Goal: Contribute content

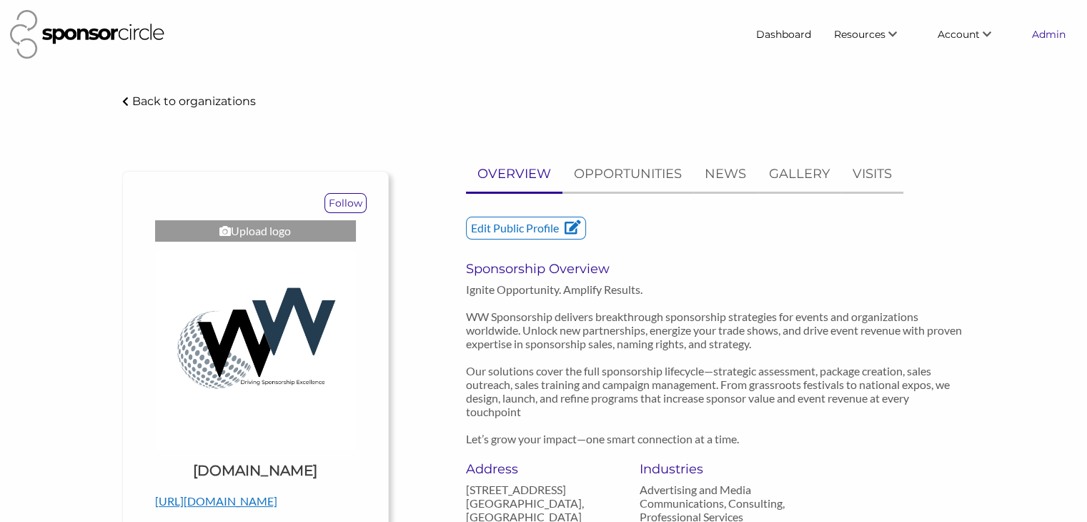
click at [1035, 32] on link "Admin" at bounding box center [1049, 34] width 56 height 26
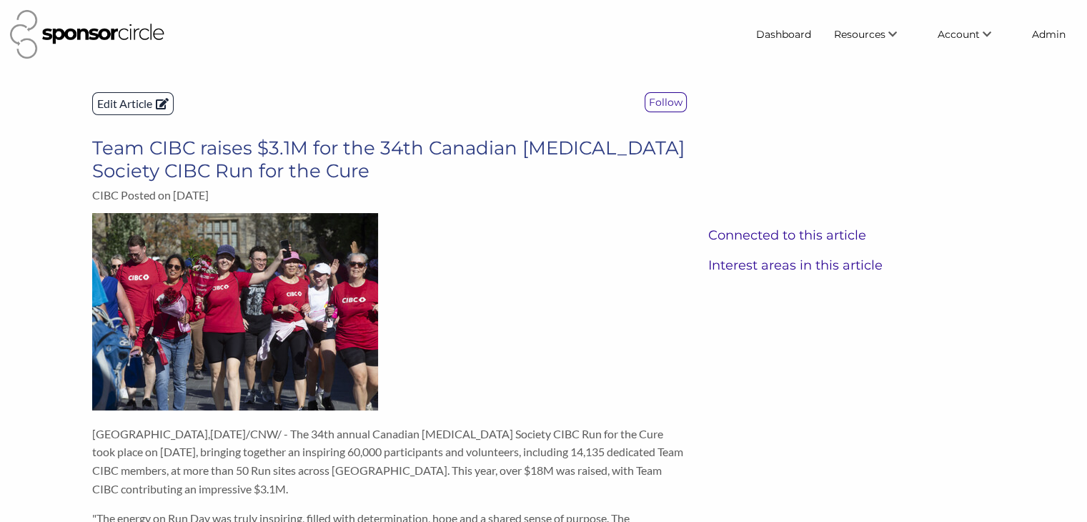
click at [129, 107] on p "Edit Article" at bounding box center [133, 103] width 80 height 21
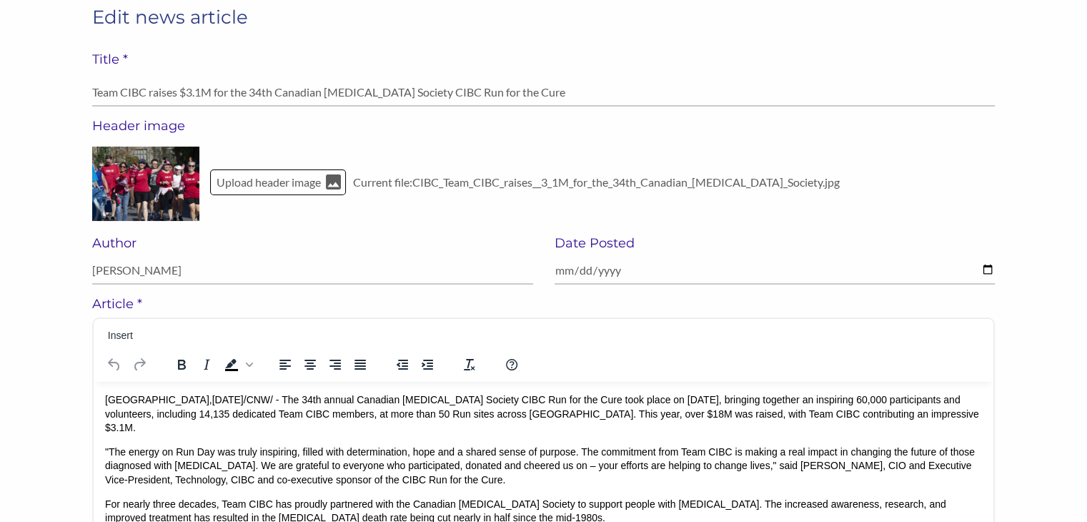
scroll to position [101, 0]
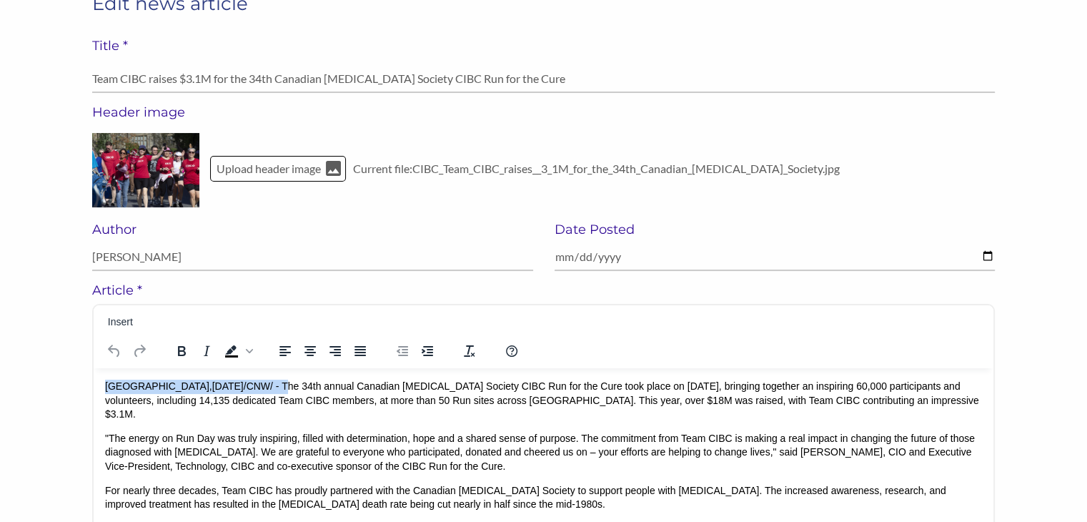
drag, startPoint x: 258, startPoint y: 389, endPoint x: 104, endPoint y: 386, distance: 153.7
click at [105, 386] on p "TORONTO , Oct. 6, 2025 /CNW/ - The 34th annual Canadian Cancer Society CIBC Run…" at bounding box center [543, 400] width 877 height 42
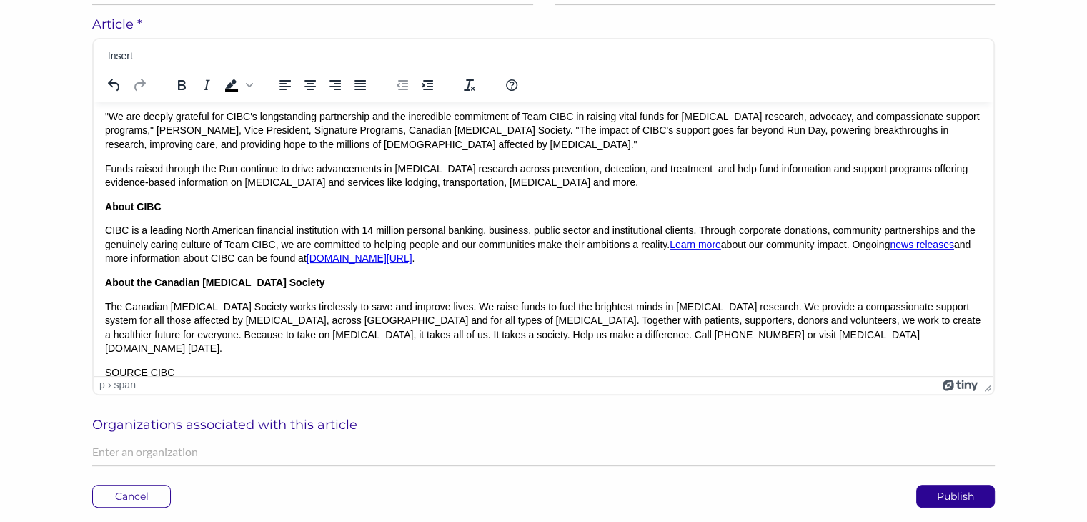
scroll to position [237, 0]
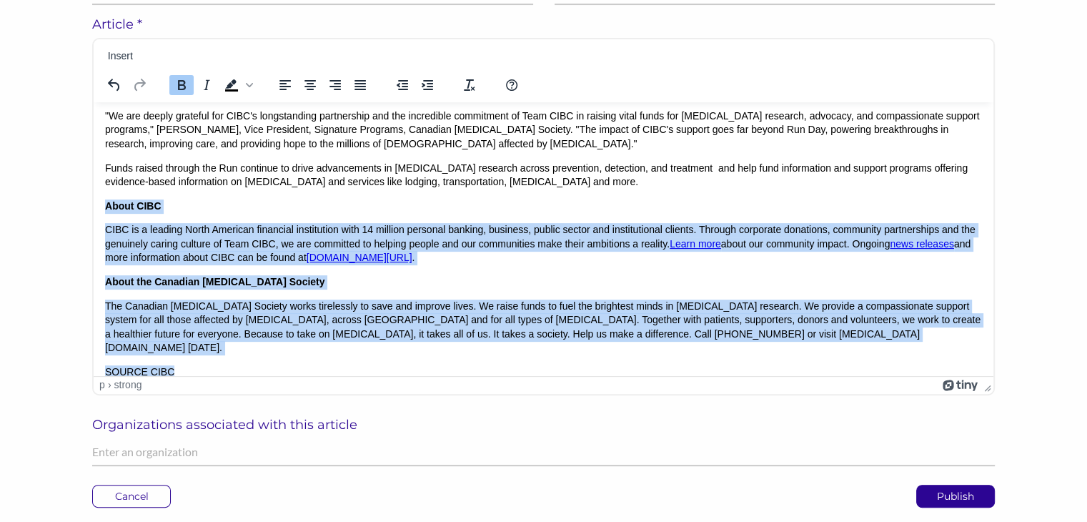
drag, startPoint x: 187, startPoint y: 356, endPoint x: 106, endPoint y: 202, distance: 174.6
click at [106, 202] on body "﻿ The 34th annual Canadian Cancer Society CIBC Run for the Cure took place on O…" at bounding box center [543, 127] width 877 height 502
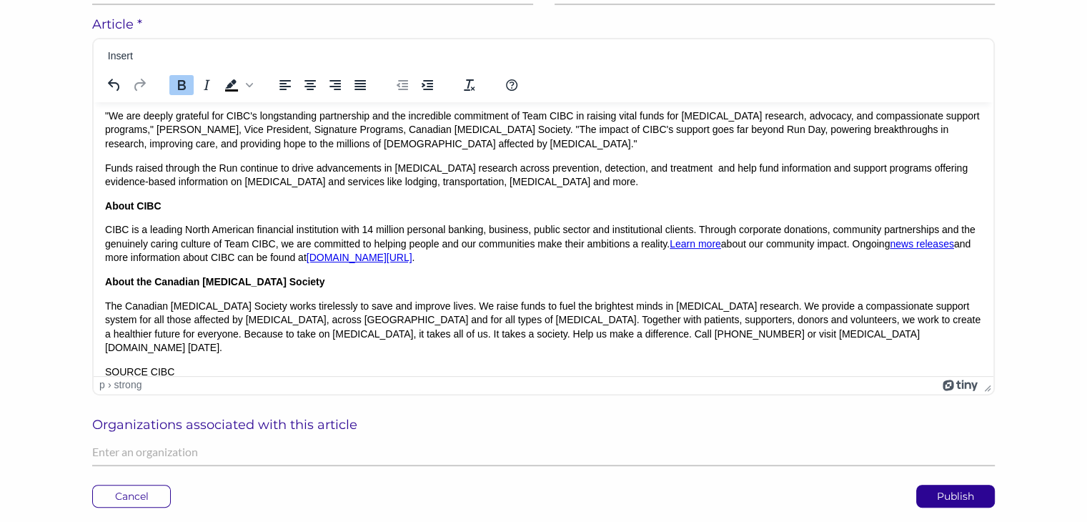
scroll to position [84, 0]
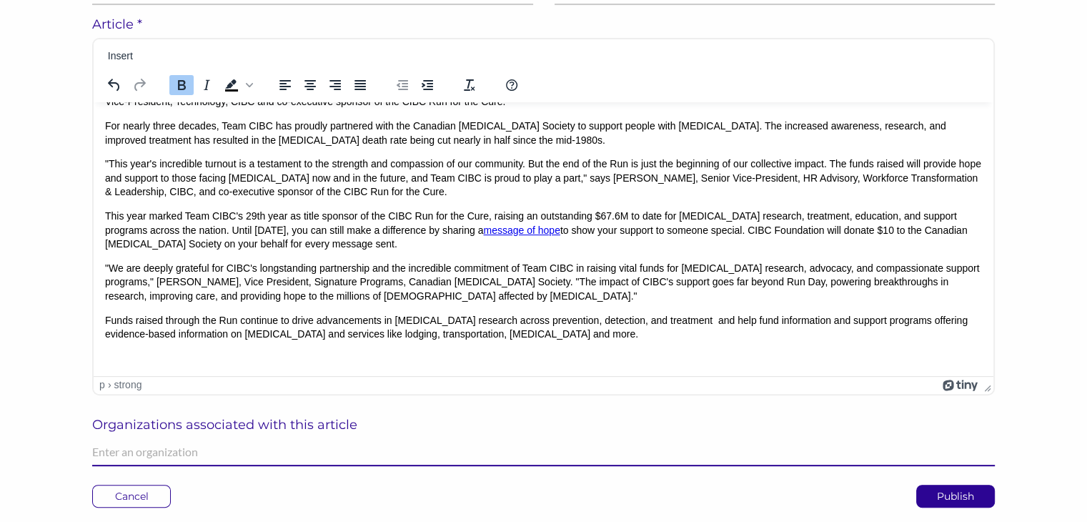
click at [117, 455] on input "text" at bounding box center [543, 452] width 903 height 28
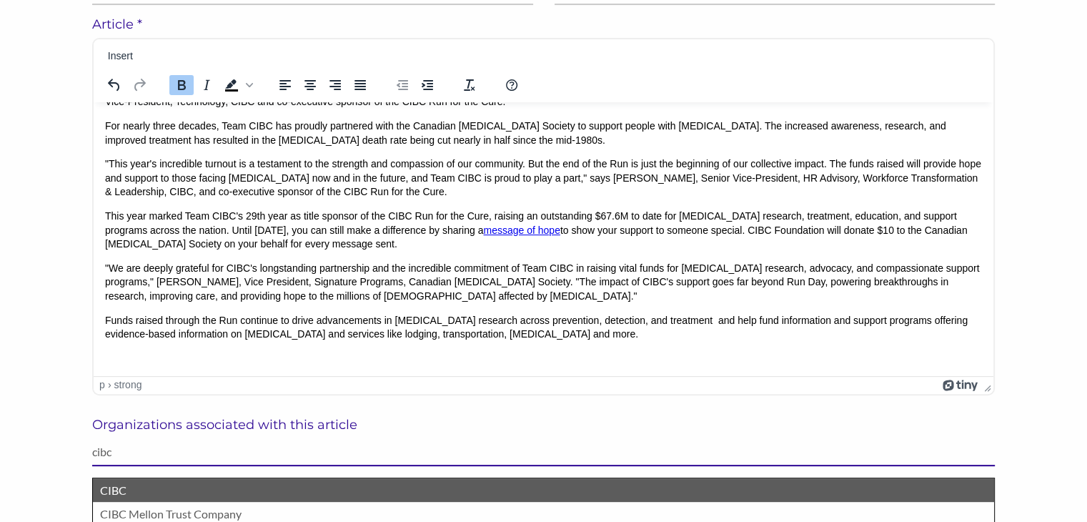
type input "cibc"
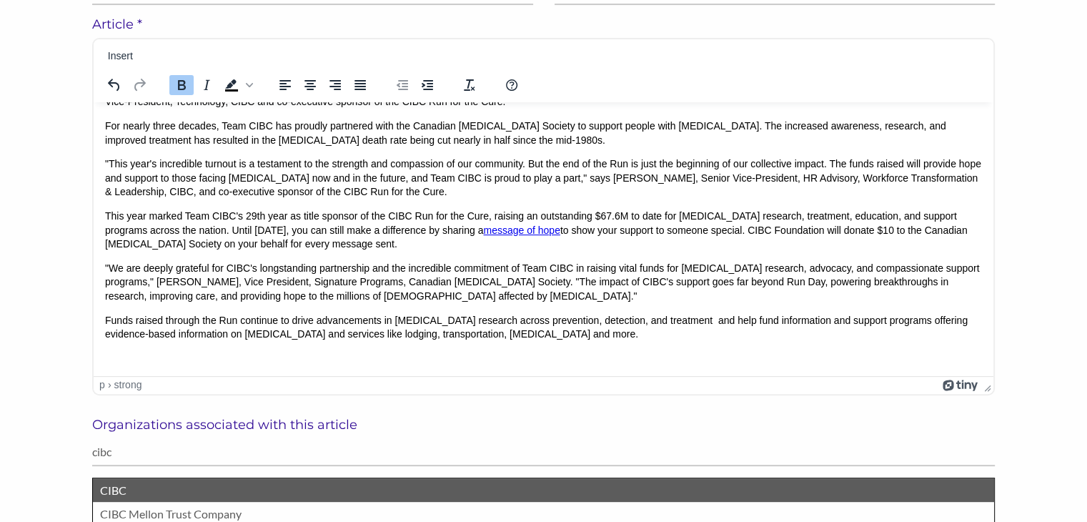
click at [114, 489] on p "CIBC" at bounding box center [543, 490] width 887 height 19
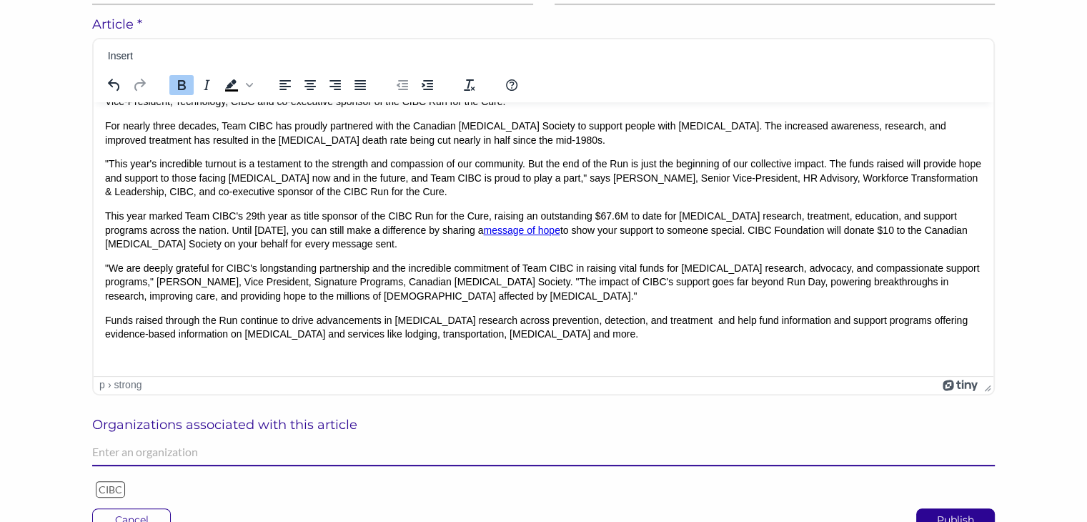
click at [124, 454] on input "text" at bounding box center [543, 452] width 903 height 28
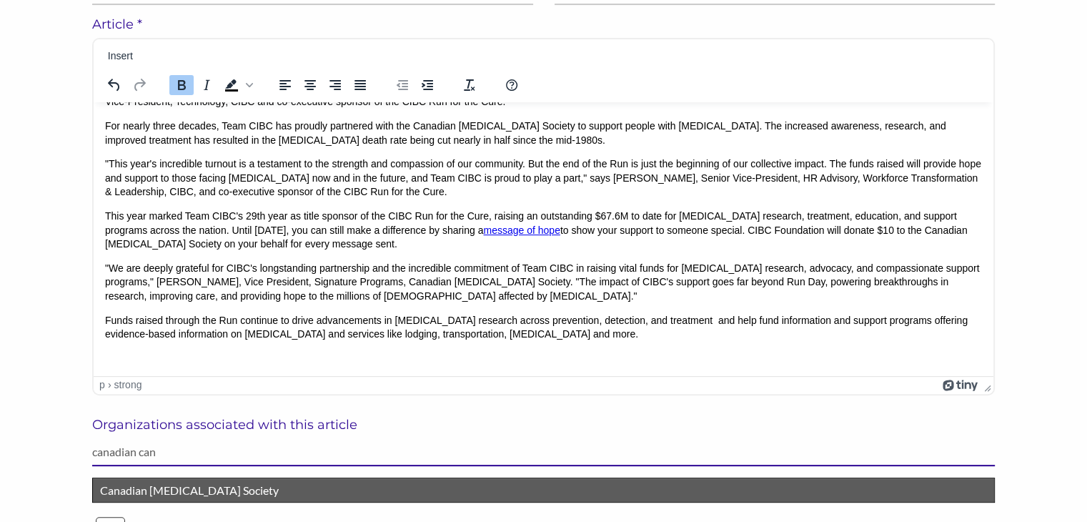
type input "canadian can"
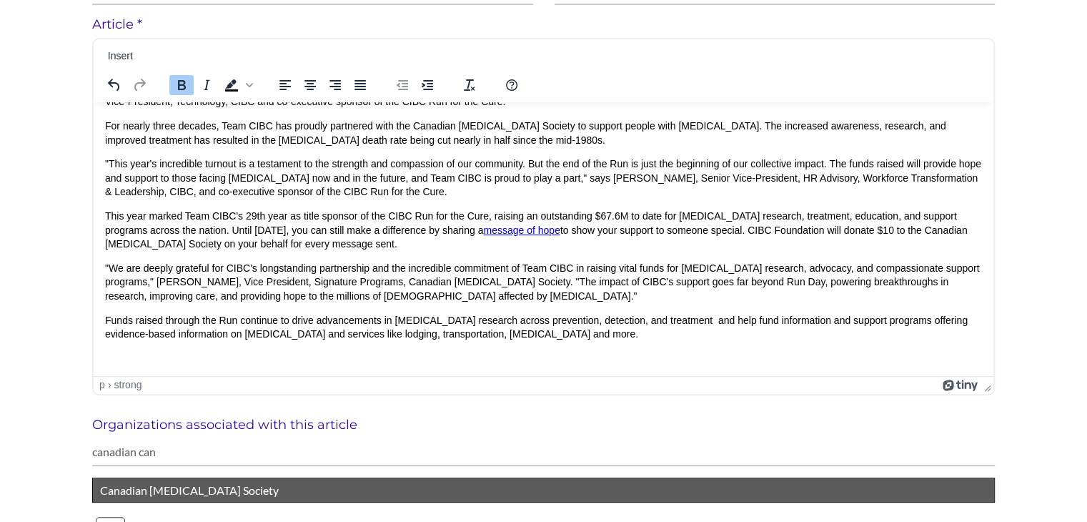
click at [134, 493] on p "Canadian Cancer Society" at bounding box center [543, 490] width 887 height 19
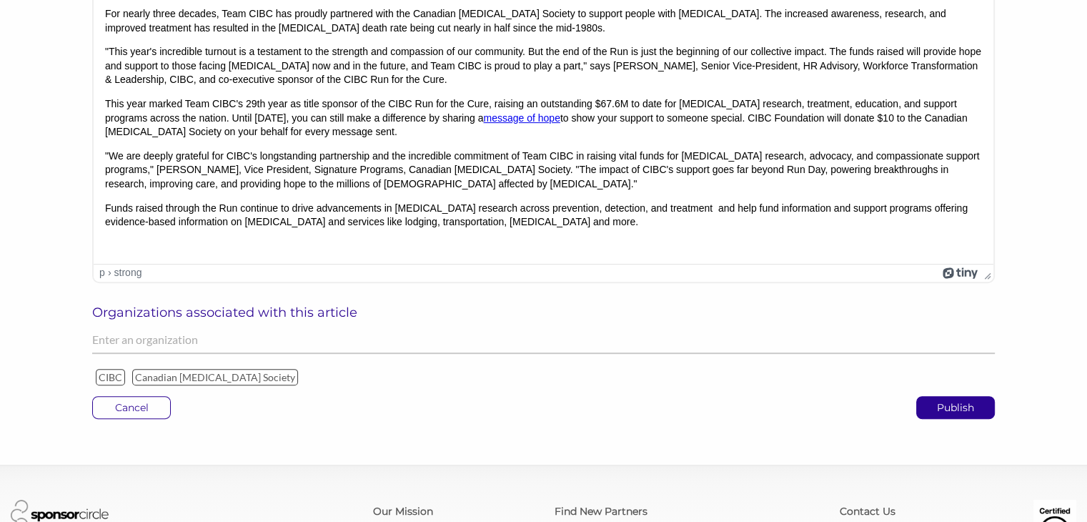
scroll to position [482, 0]
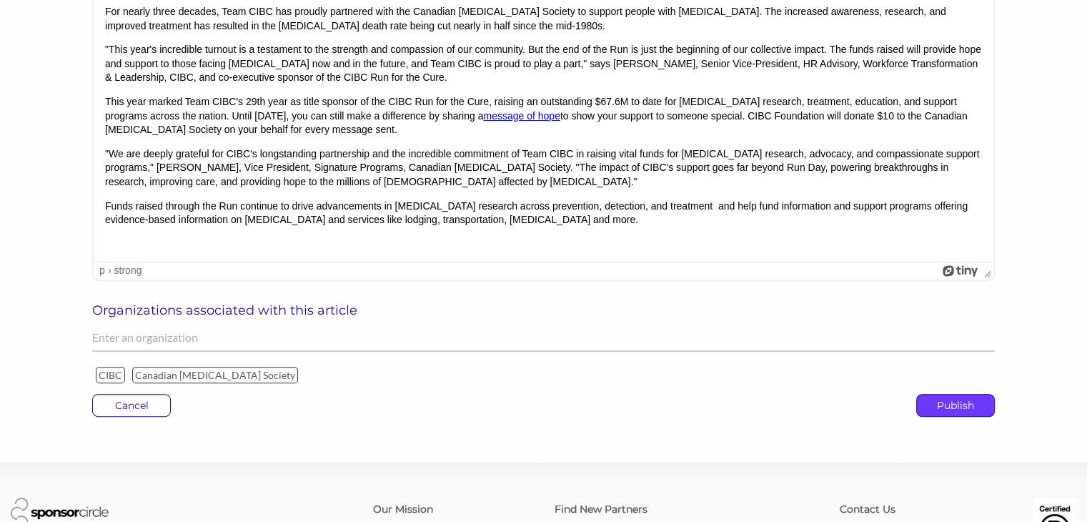
click at [952, 401] on p "Publish" at bounding box center [955, 405] width 77 height 21
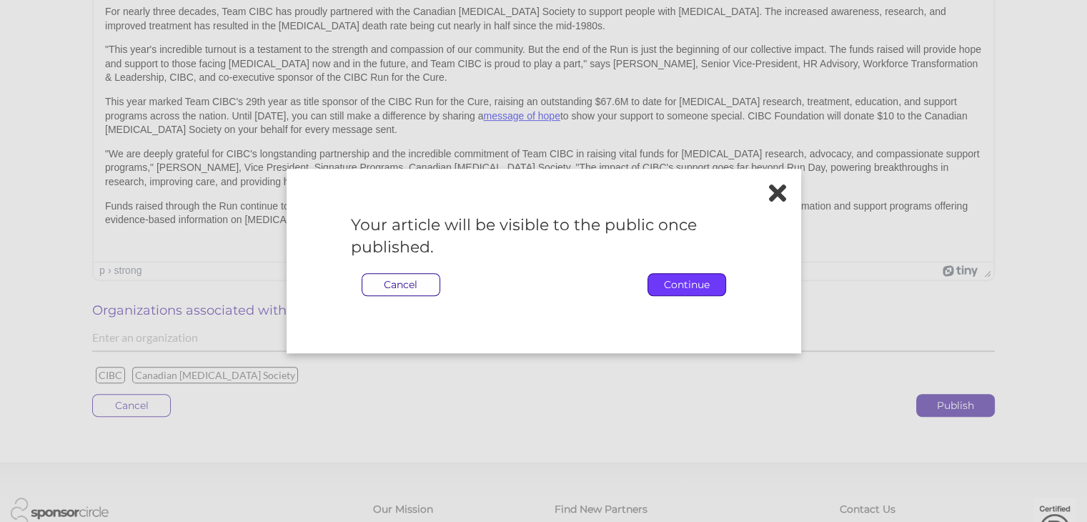
click at [688, 284] on p "Continue" at bounding box center [686, 284] width 77 height 21
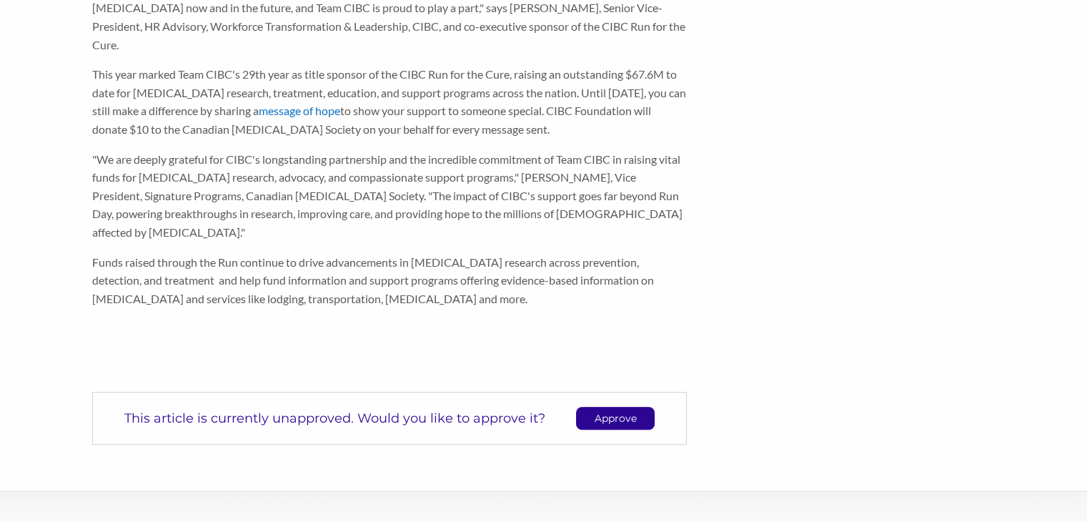
scroll to position [699, 0]
click at [612, 406] on p "Approve" at bounding box center [615, 416] width 77 height 21
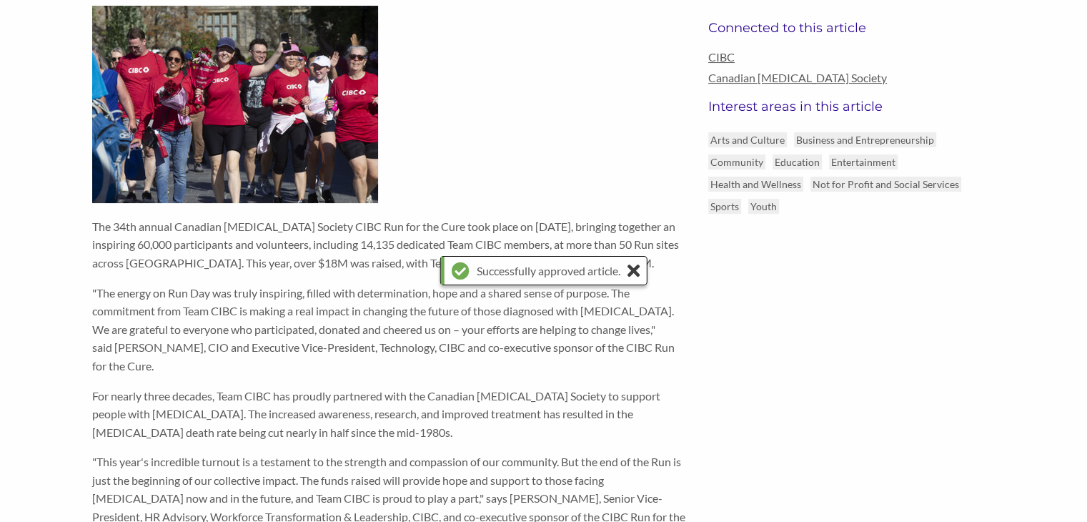
scroll to position [0, 0]
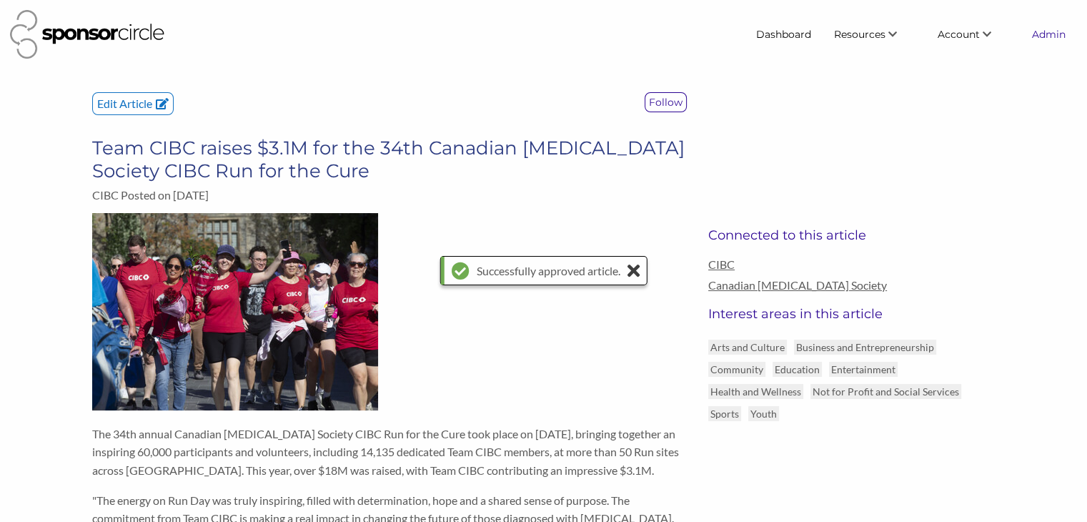
click at [1046, 37] on link "Admin" at bounding box center [1049, 34] width 56 height 26
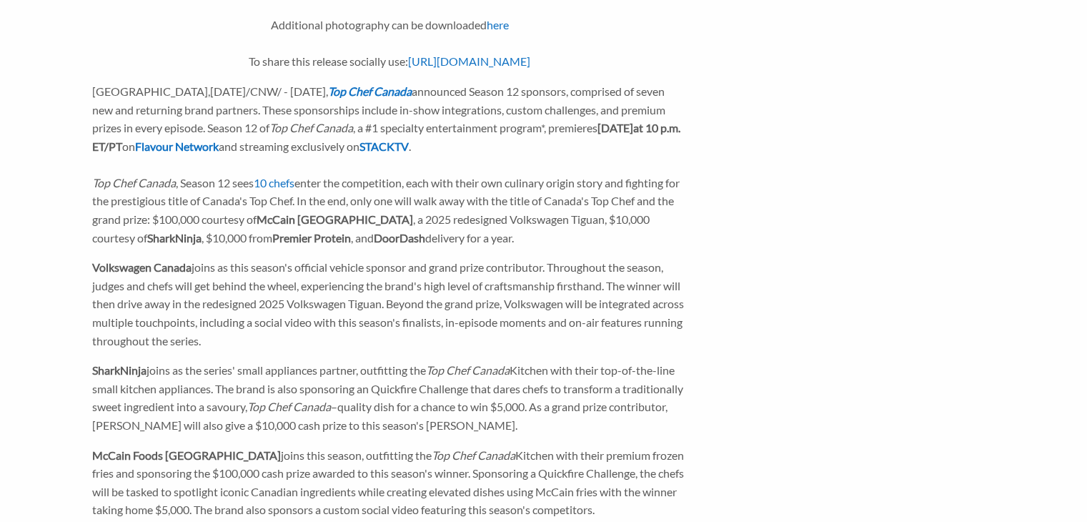
scroll to position [312, 0]
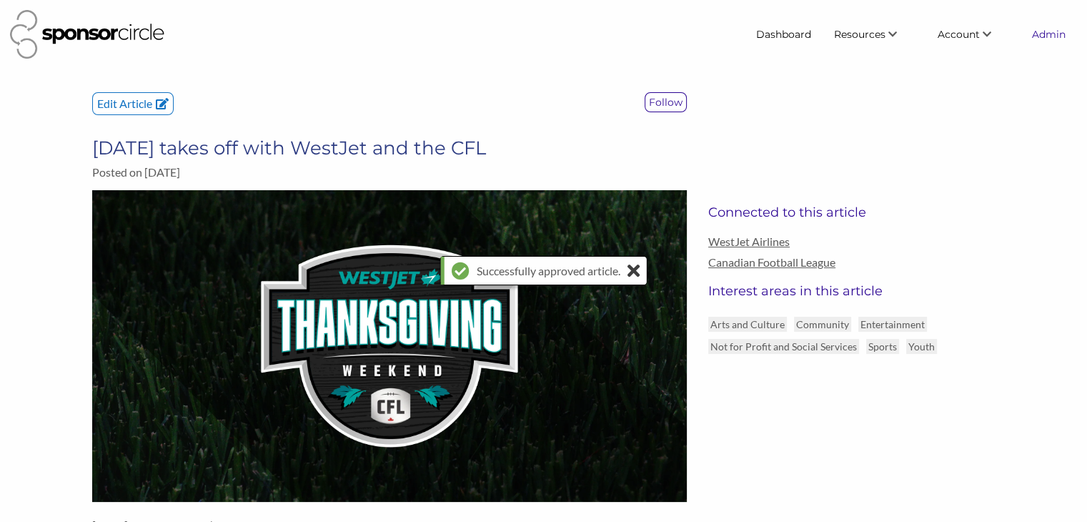
click at [1046, 36] on link "Admin" at bounding box center [1049, 34] width 56 height 26
